Goal: Information Seeking & Learning: Learn about a topic

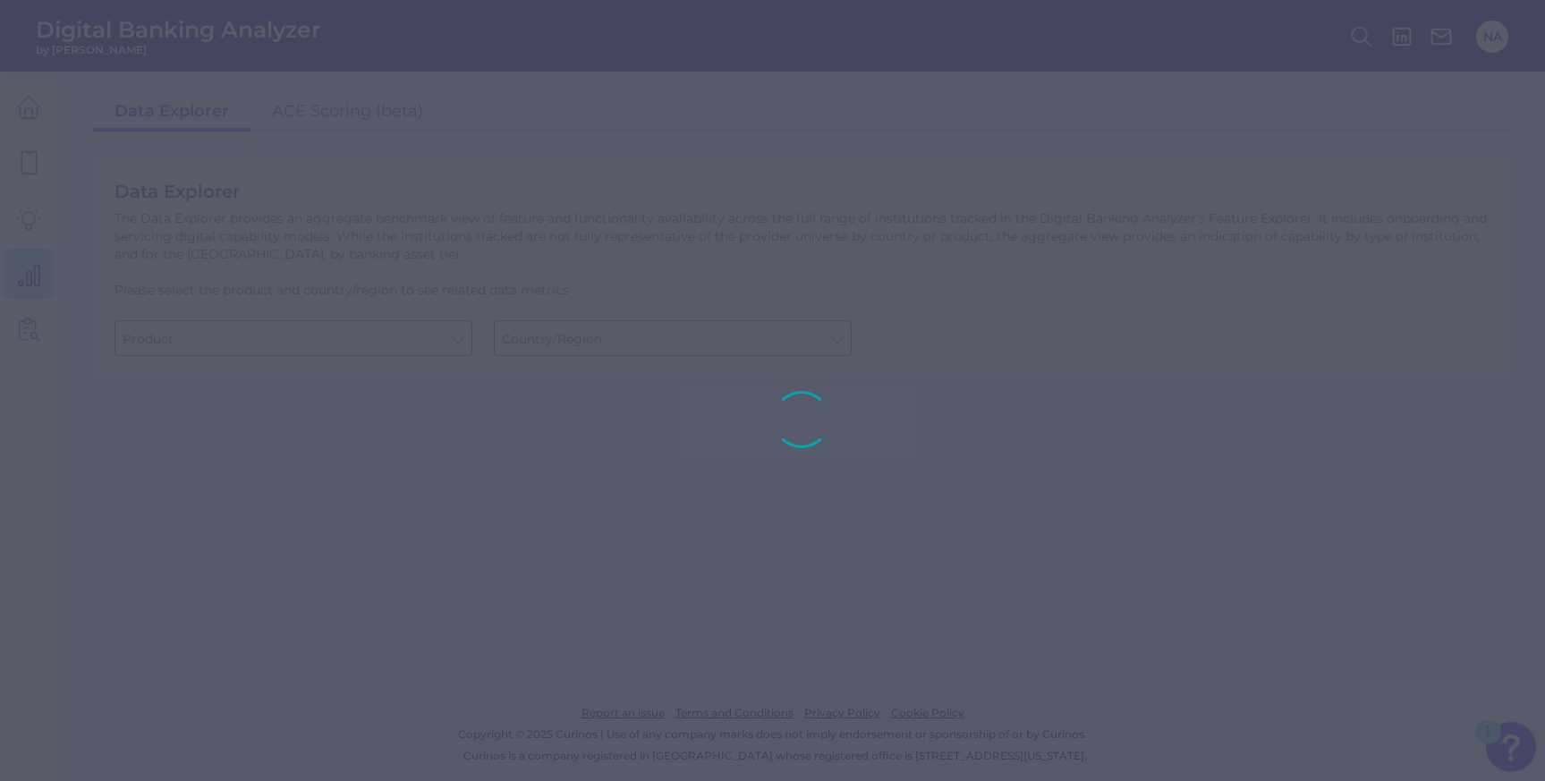
type input "Business Bank Account"
type input "[GEOGRAPHIC_DATA]"
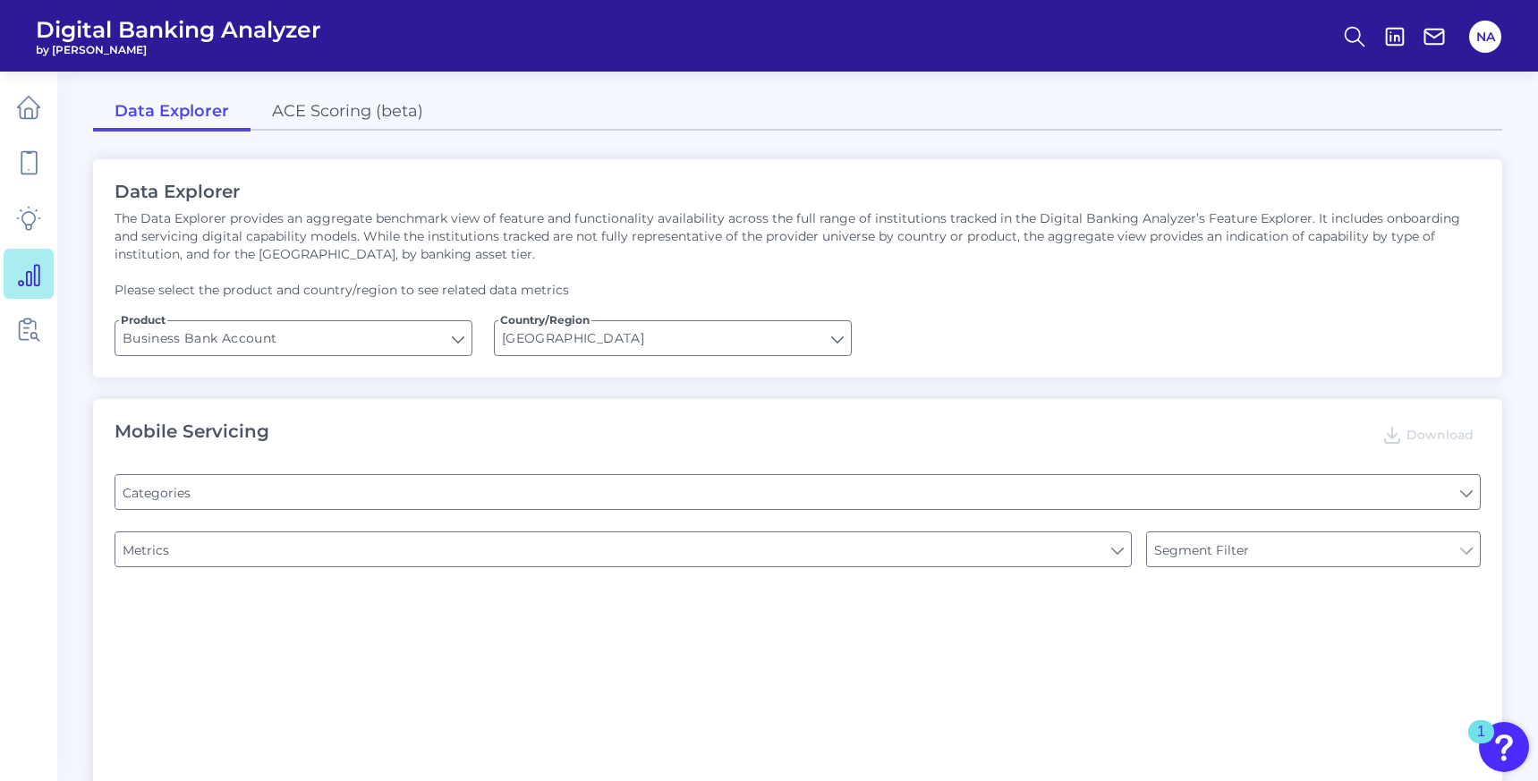
type input "Type of Institution"
type input "Channel"
type input "Type of Institution"
type input "Pre-login Features"
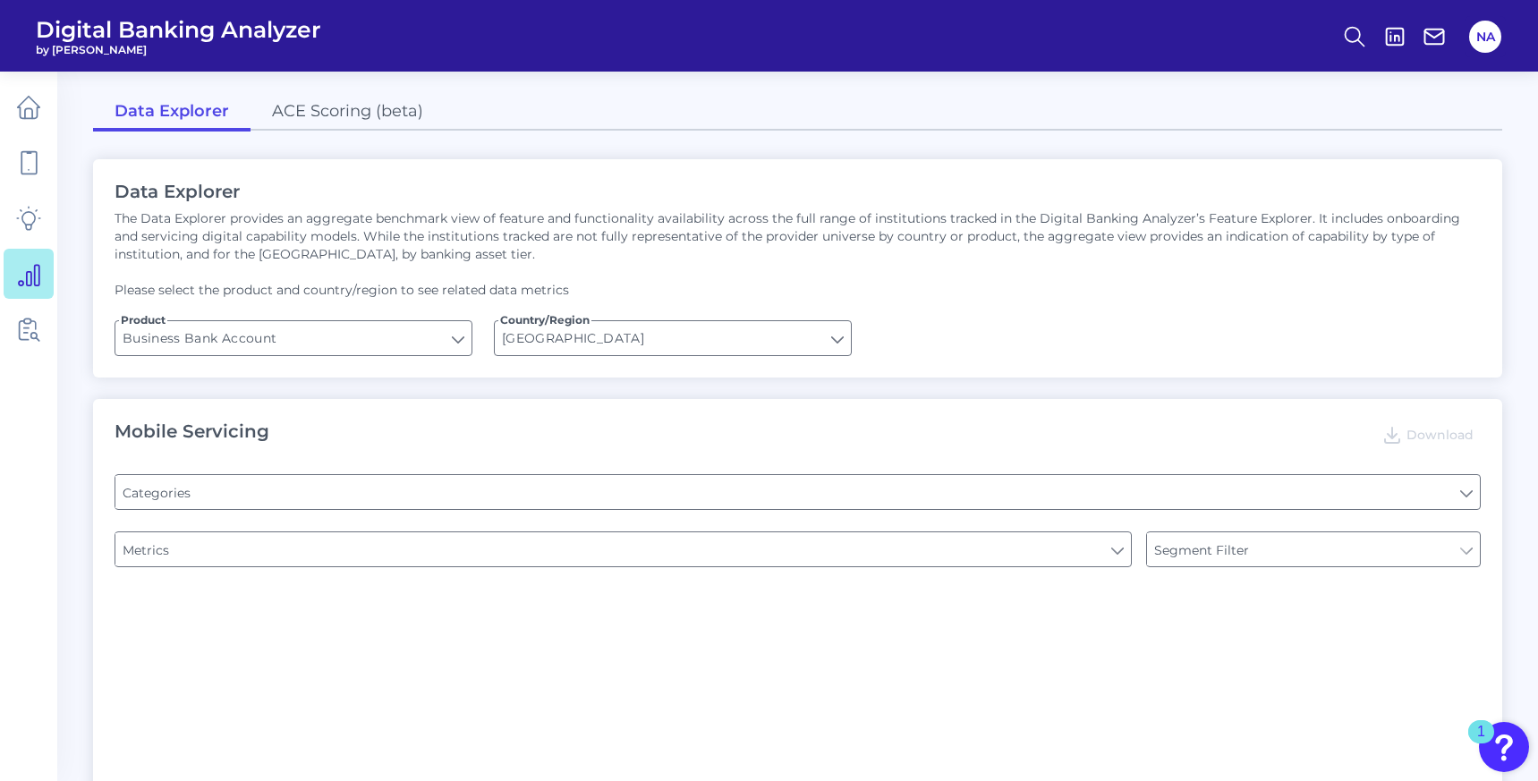
type input "Login"
type input "Upon opening the app are users immediately prompted to use Touch/Face ID to log…"
type input "Does it offer third-party single sign on?"
type input "Can you apply for the PRODUCT as a new to brand customer on ANY digital channel?"
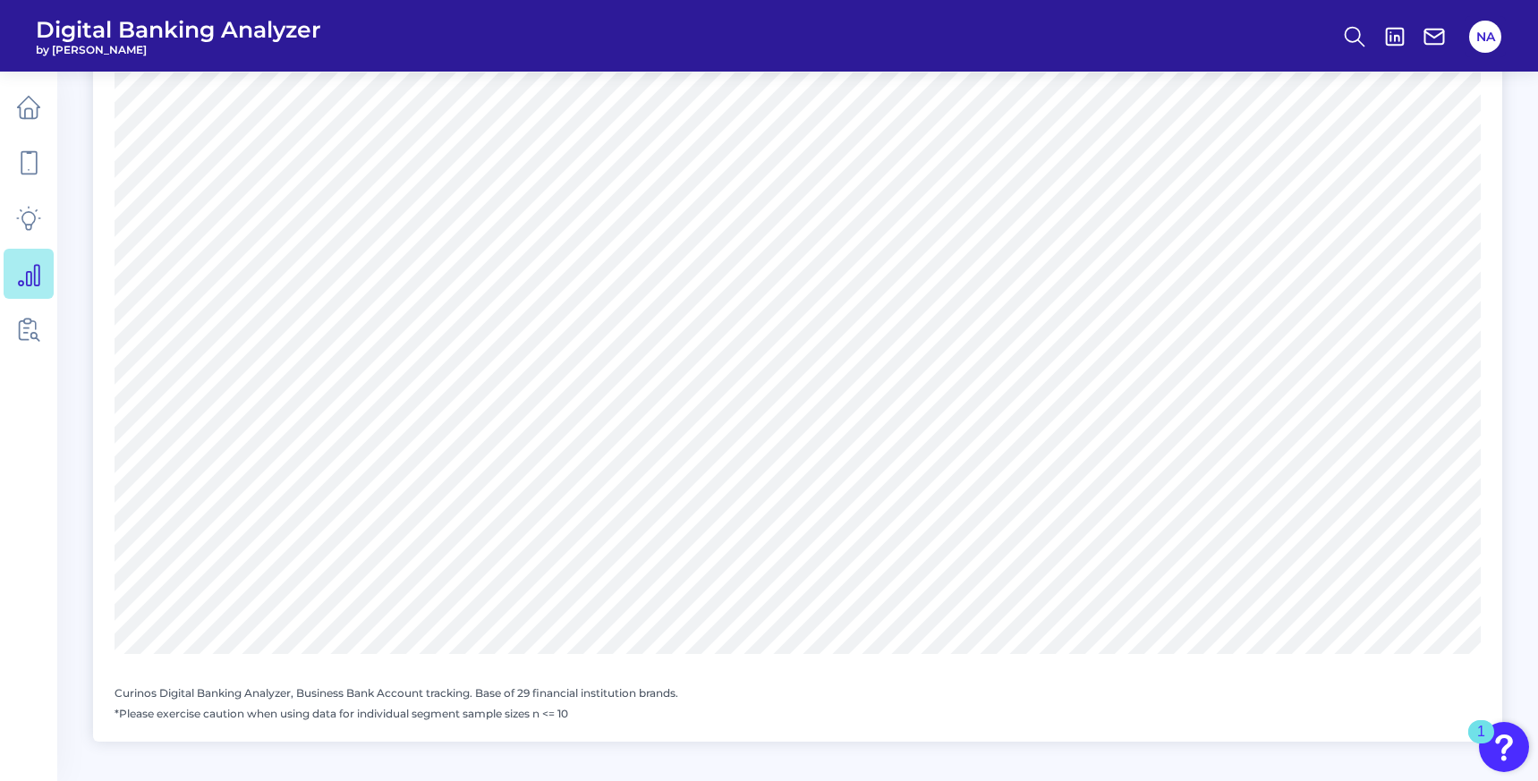
scroll to position [2299, 0]
